Goal: Transaction & Acquisition: Purchase product/service

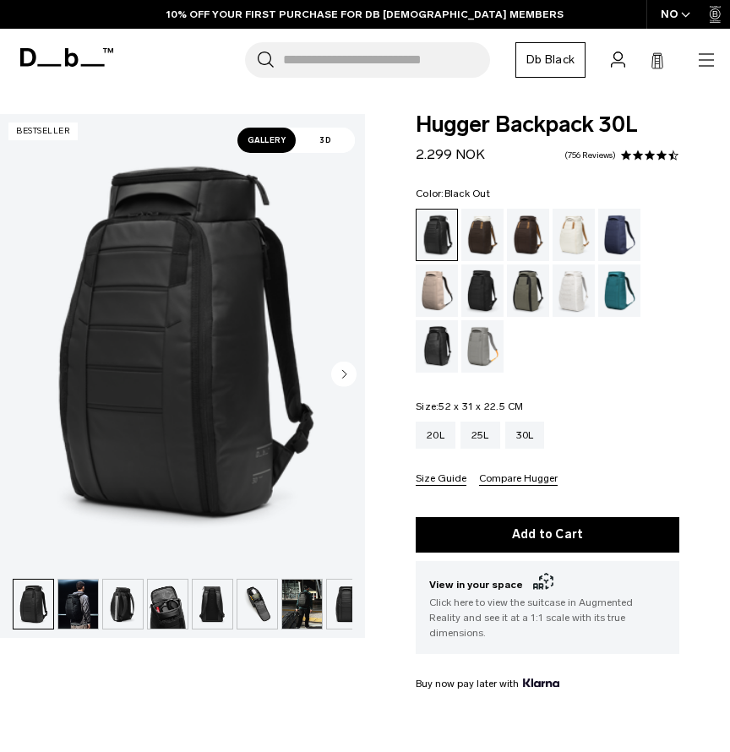
scroll to position [28, 0]
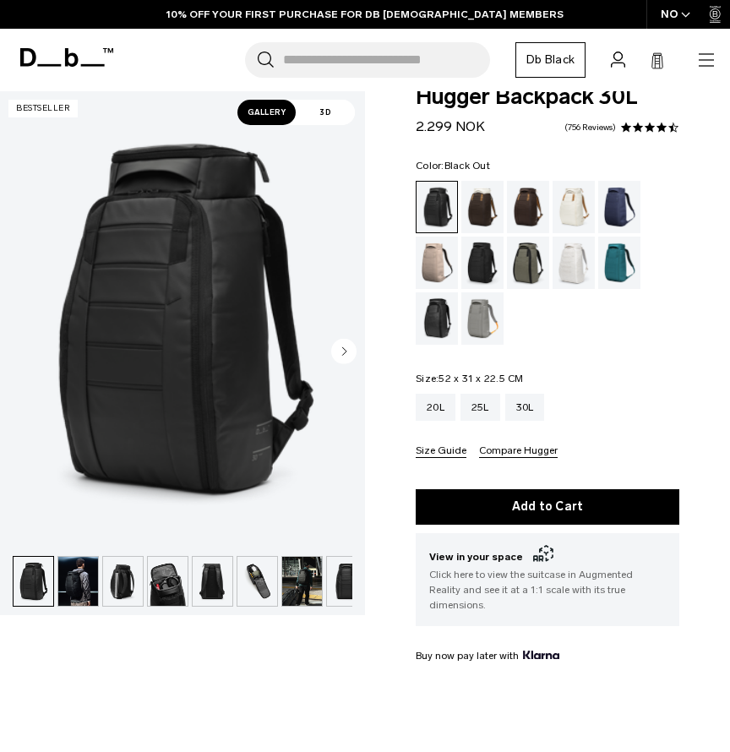
click at [350, 344] on circle "Next slide" at bounding box center [343, 351] width 25 height 25
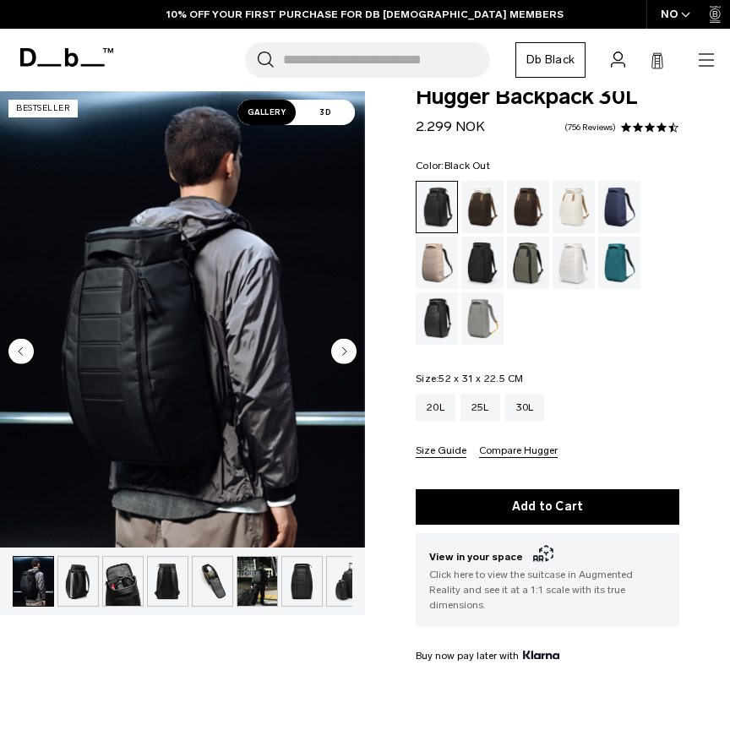
click at [351, 344] on circle "Next slide" at bounding box center [343, 351] width 25 height 25
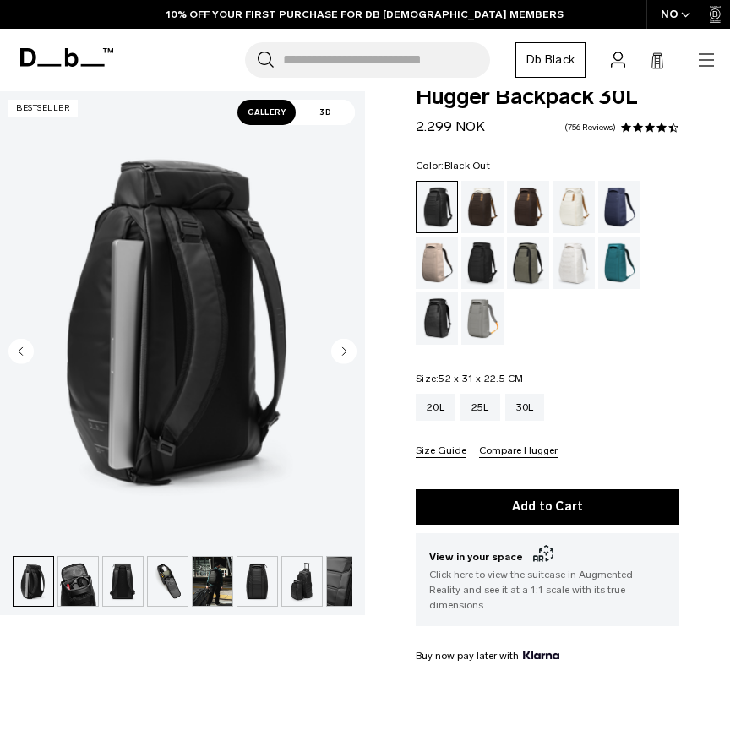
click at [351, 344] on circle "Next slide" at bounding box center [343, 351] width 25 height 25
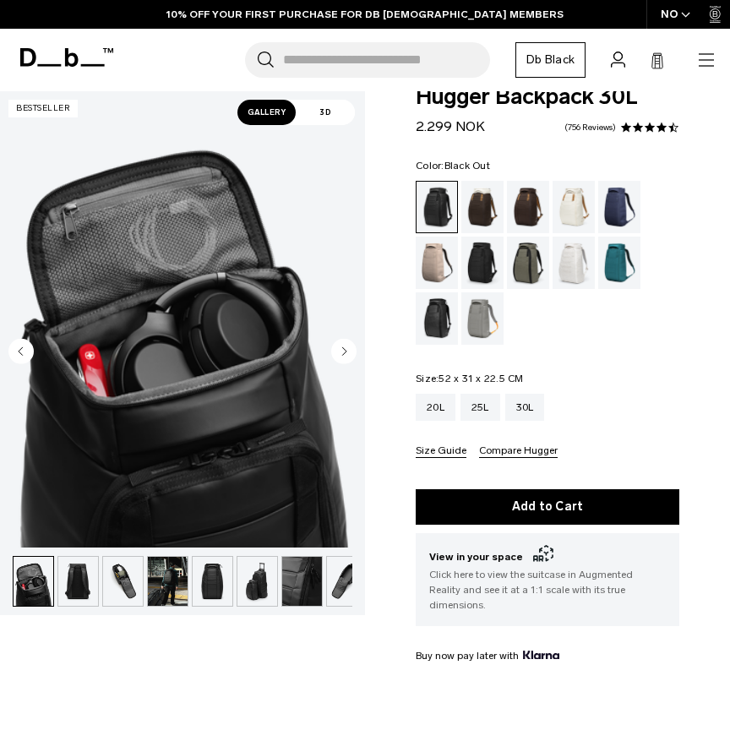
click at [351, 345] on circle "Next slide" at bounding box center [343, 351] width 25 height 25
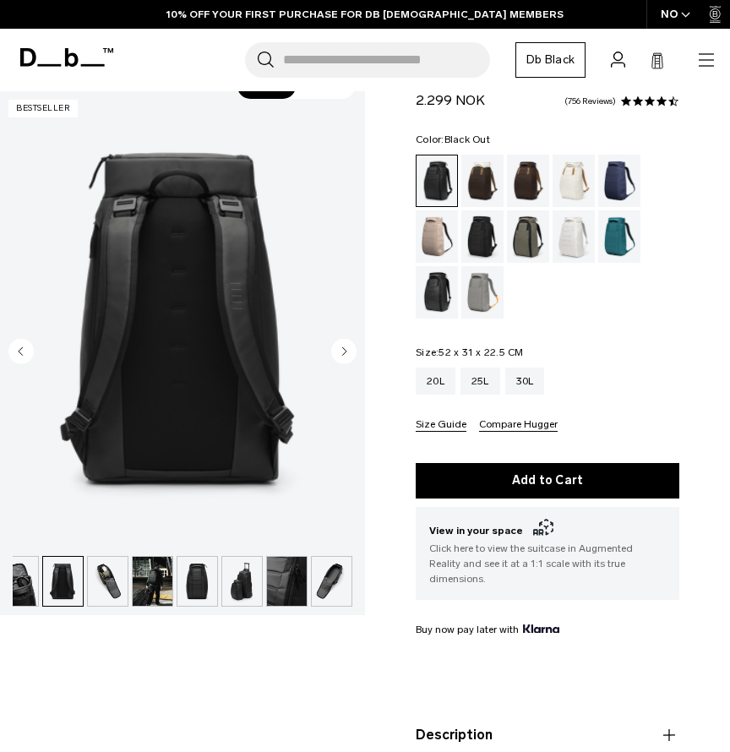
scroll to position [62, 0]
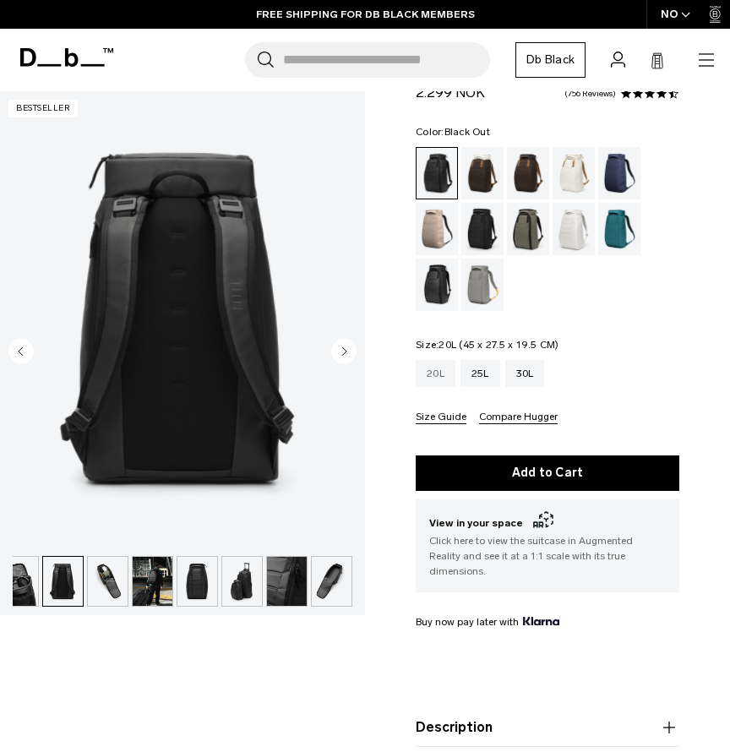
click at [437, 378] on div "20L" at bounding box center [435, 373] width 40 height 27
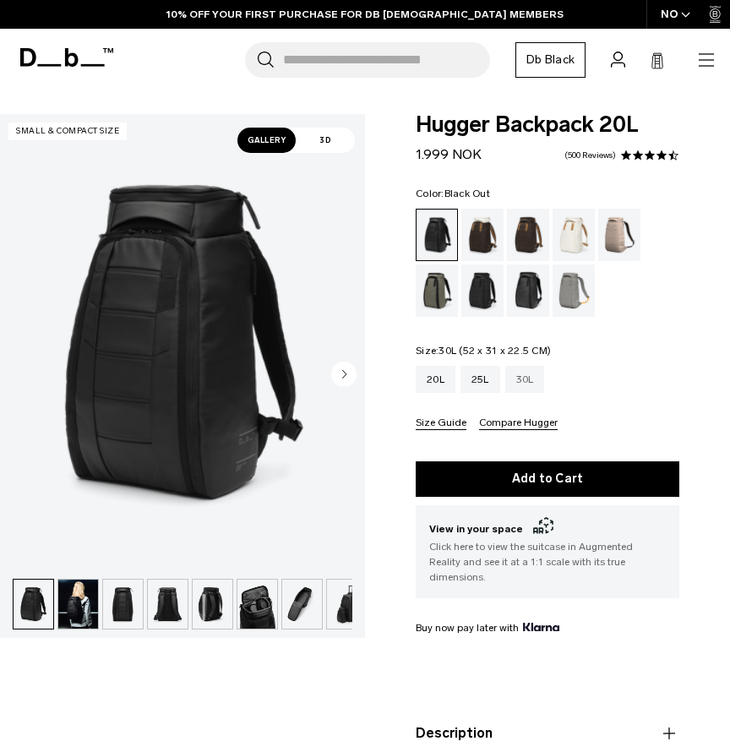
click at [534, 386] on div "30L" at bounding box center [525, 379] width 40 height 27
